Goal: Information Seeking & Learning: Learn about a topic

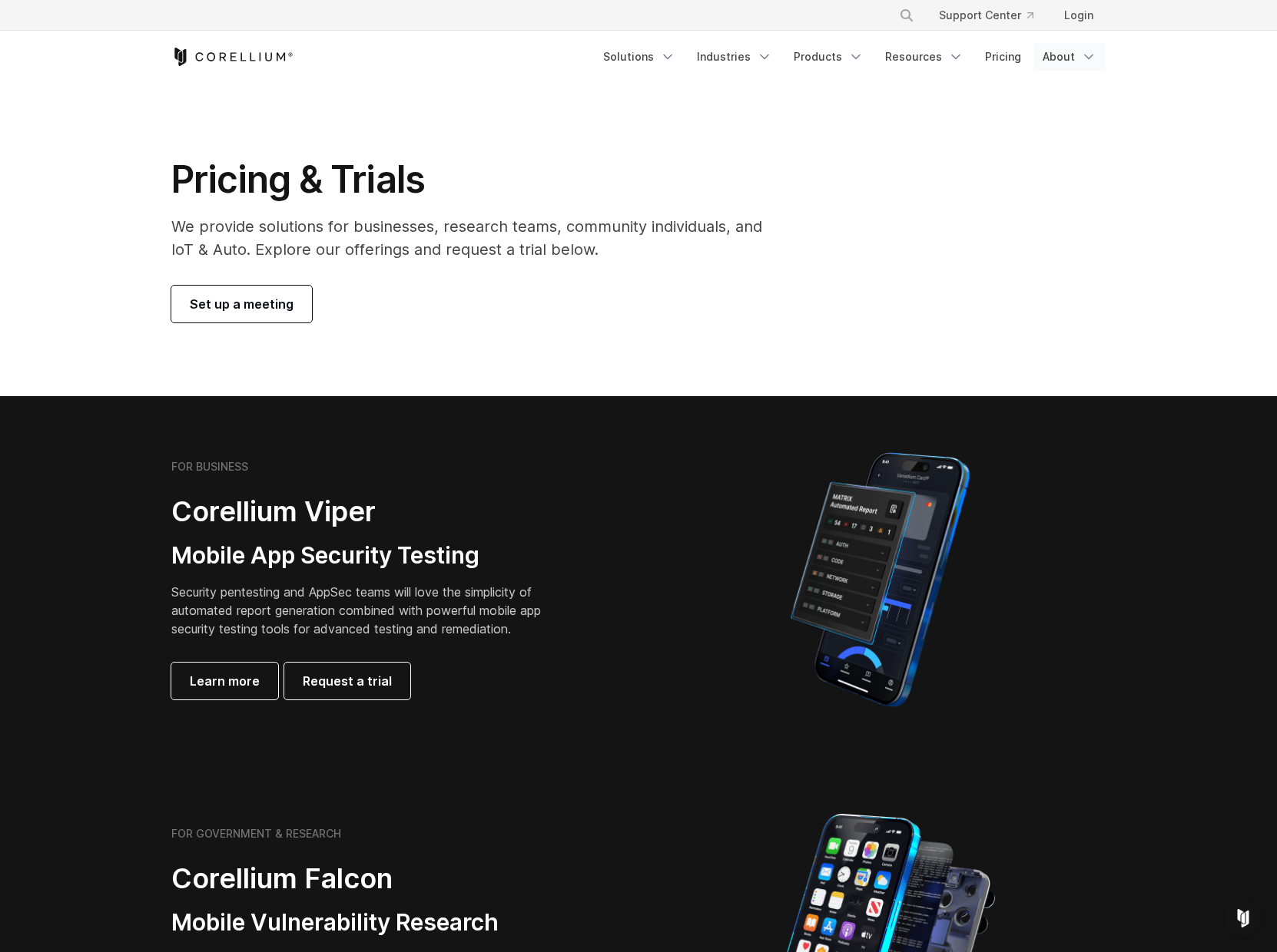
click at [1073, 58] on link "About" at bounding box center [1069, 57] width 72 height 27
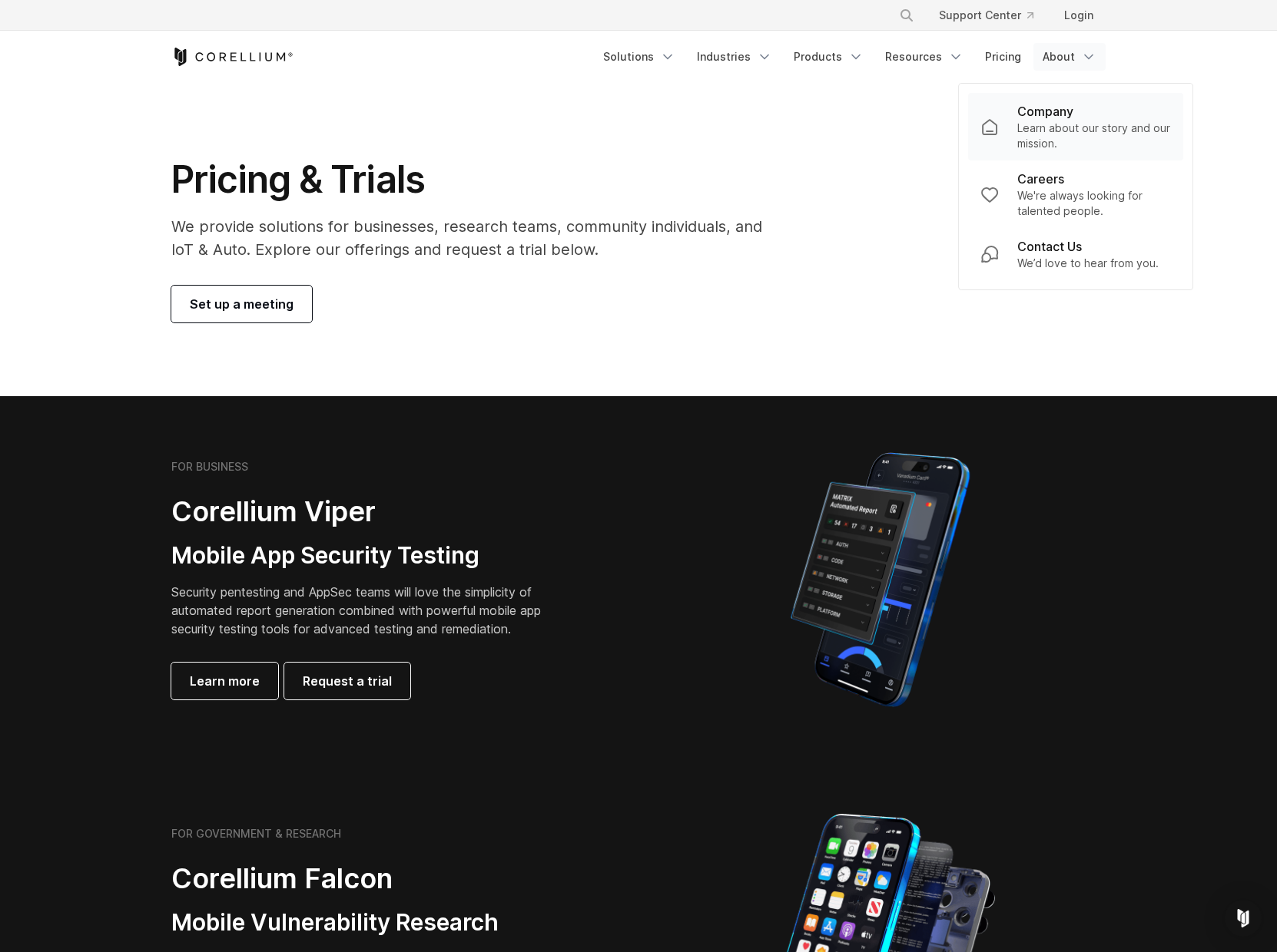
click at [1072, 130] on p "Learn about our story and our mission." at bounding box center [1094, 136] width 153 height 30
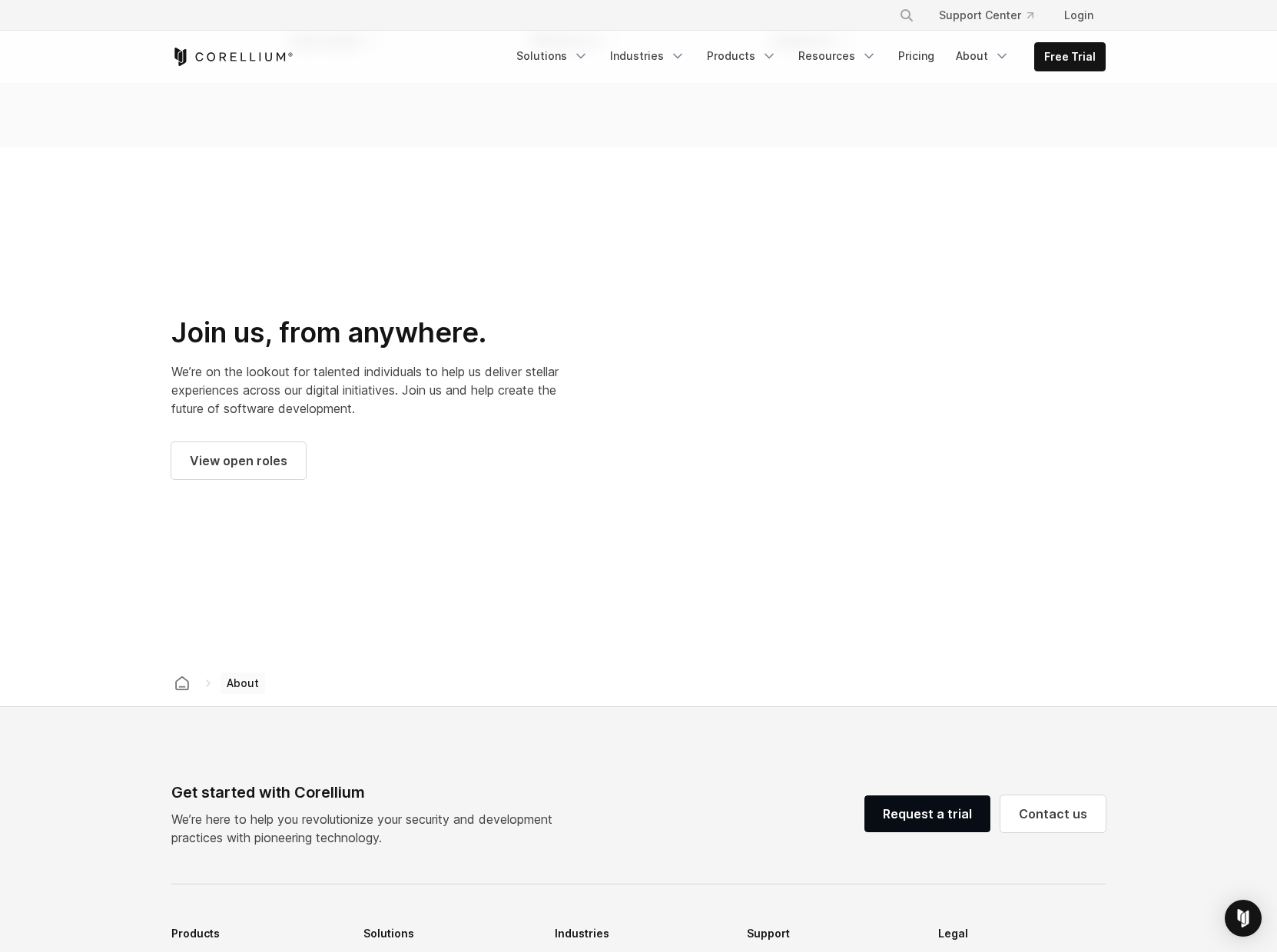
scroll to position [2089, 0]
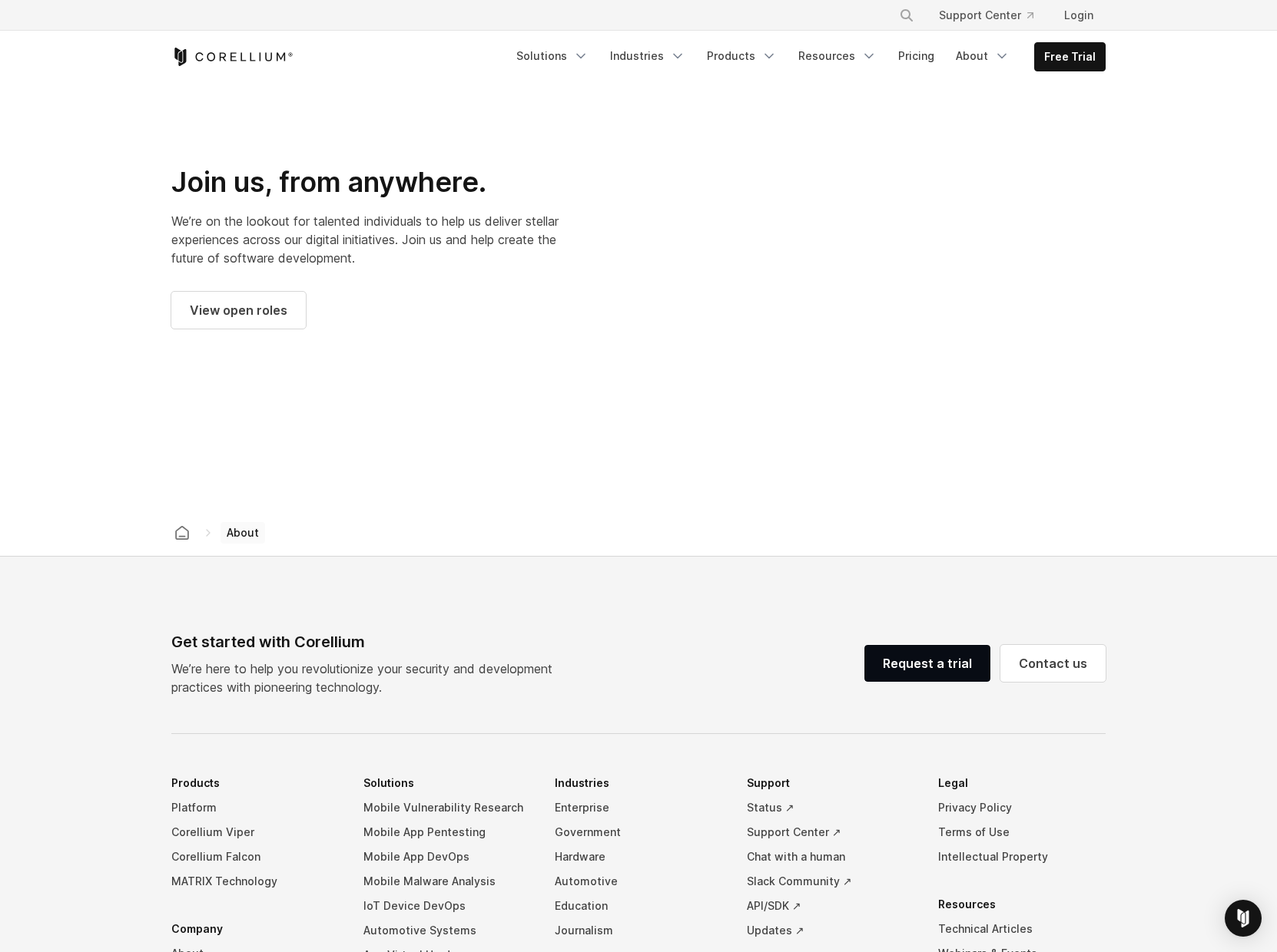
click at [275, 60] on icon "Corellium Home" at bounding box center [232, 57] width 122 height 19
